Goal: Transaction & Acquisition: Book appointment/travel/reservation

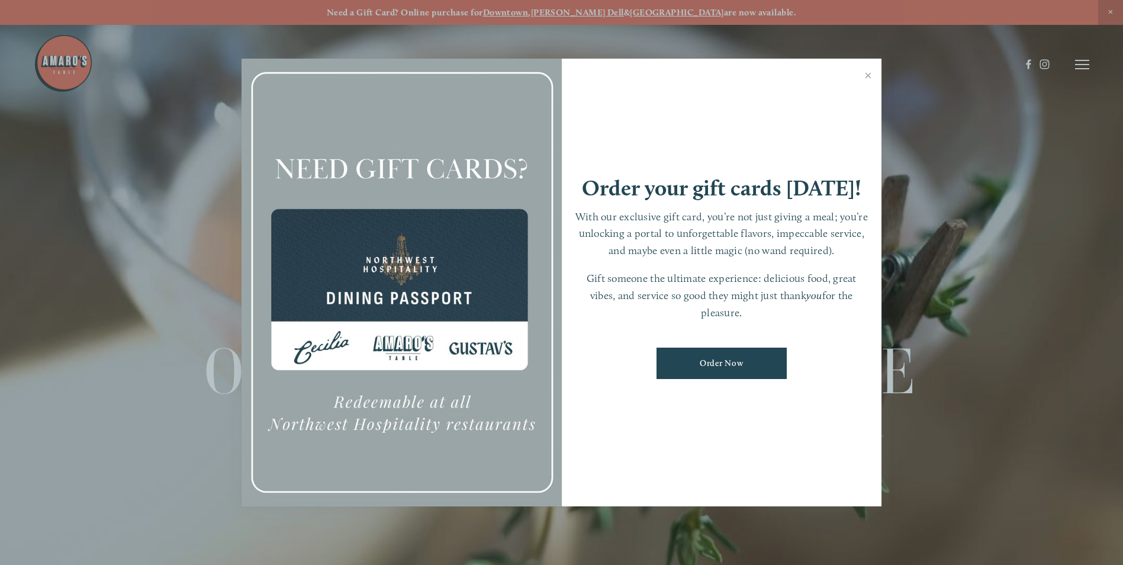
click at [1076, 65] on div at bounding box center [561, 282] width 1123 height 565
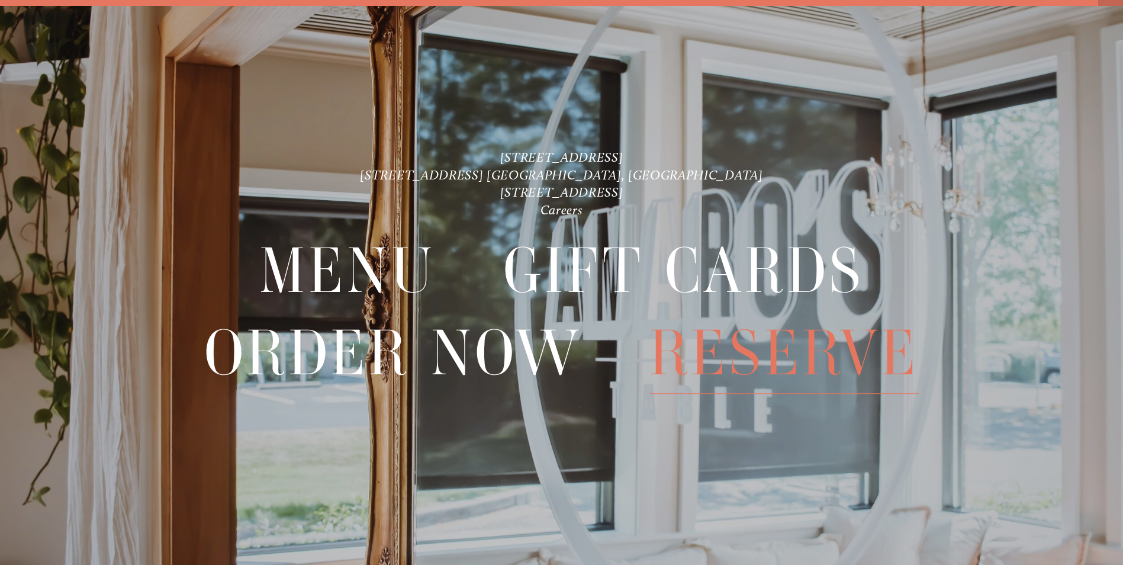
scroll to position [25, 0]
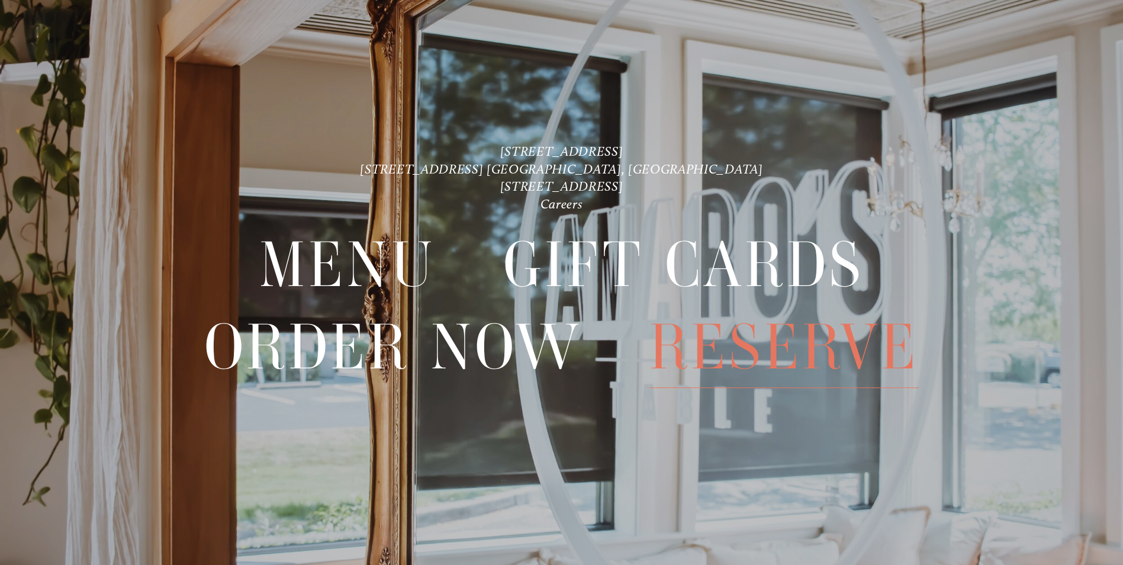
click at [808, 347] on span "Reserve" at bounding box center [783, 347] width 269 height 81
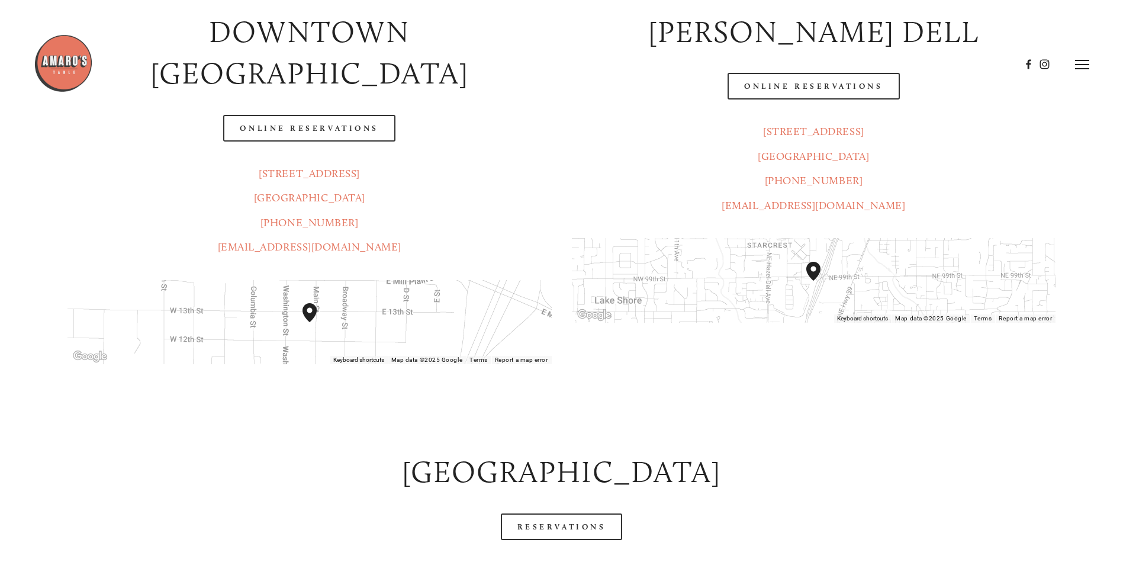
scroll to position [237, 0]
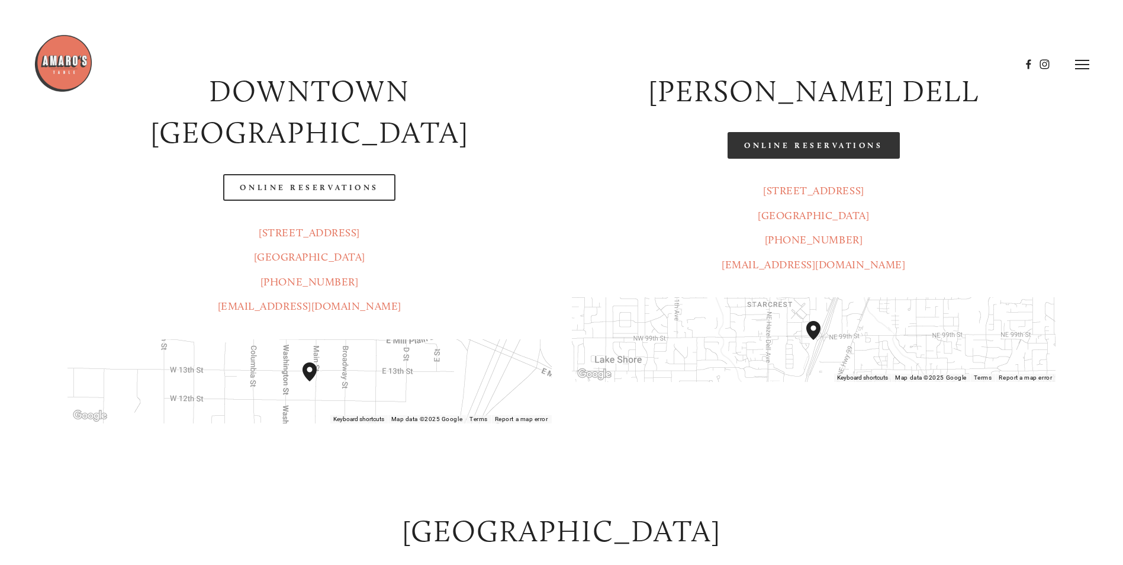
click at [813, 140] on link "Online Reservations" at bounding box center [813, 145] width 172 height 27
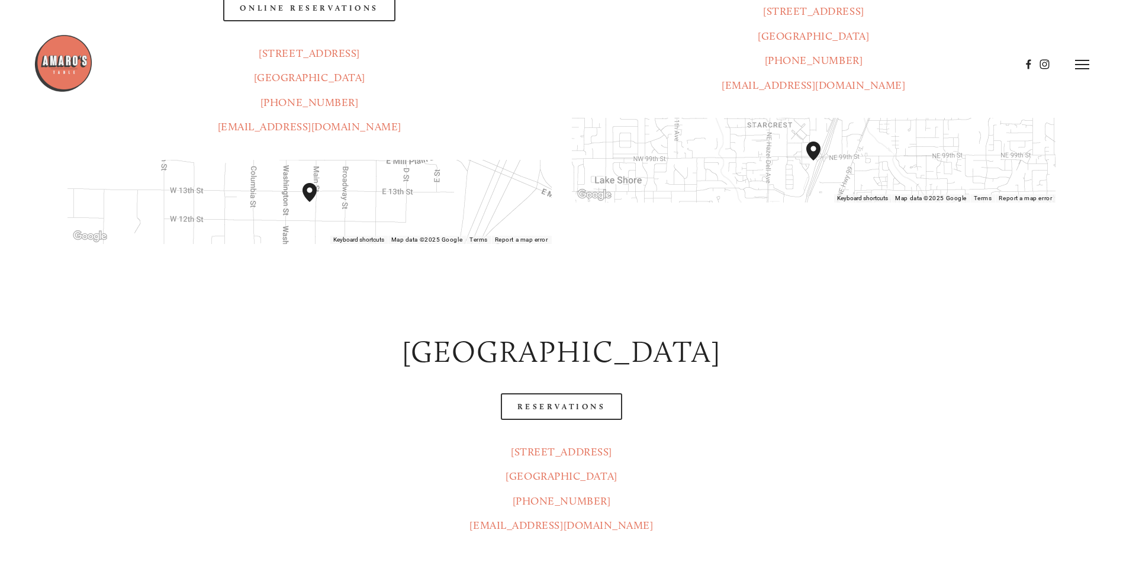
scroll to position [118, 0]
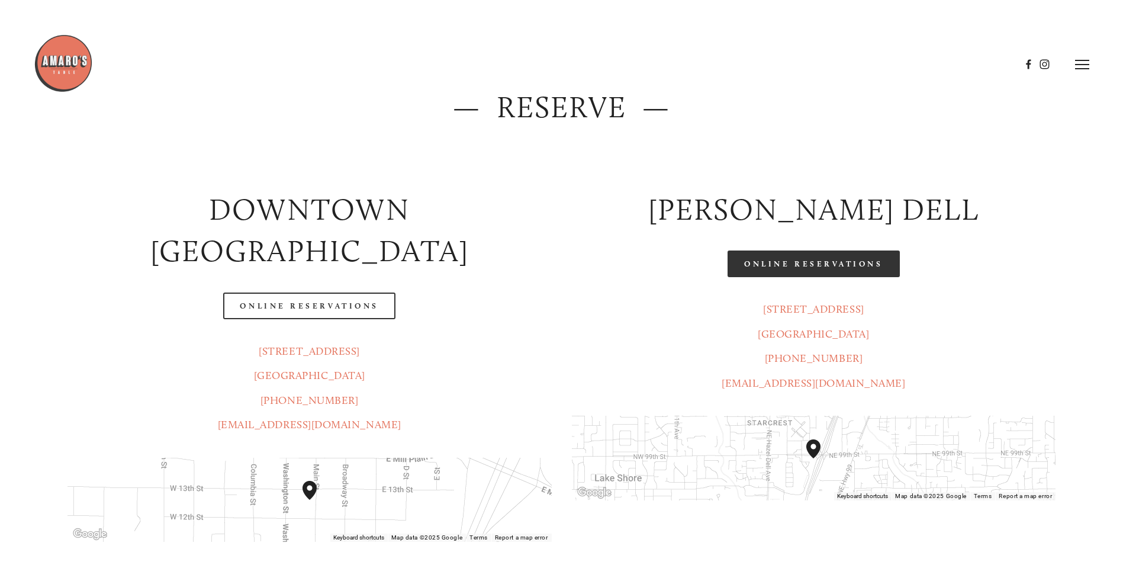
click at [823, 267] on link "Online Reservations" at bounding box center [813, 263] width 172 height 27
